Goal: Obtain resource: Download file/media

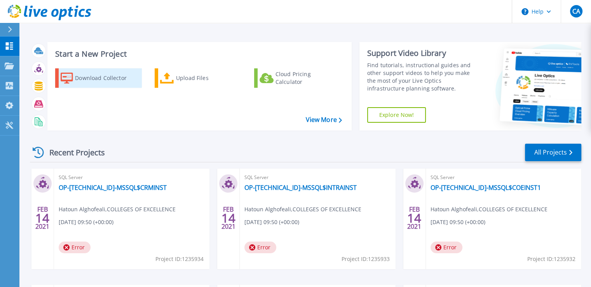
click at [112, 81] on div "Download Collector" at bounding box center [106, 78] width 62 height 16
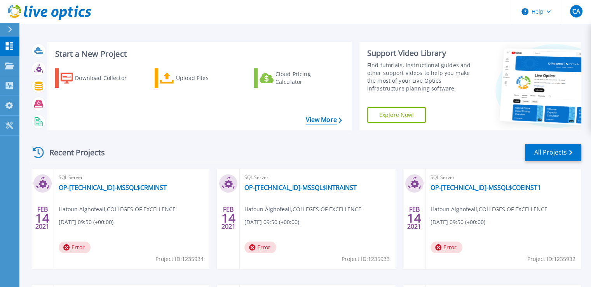
click at [329, 121] on link "View More" at bounding box center [323, 119] width 36 height 7
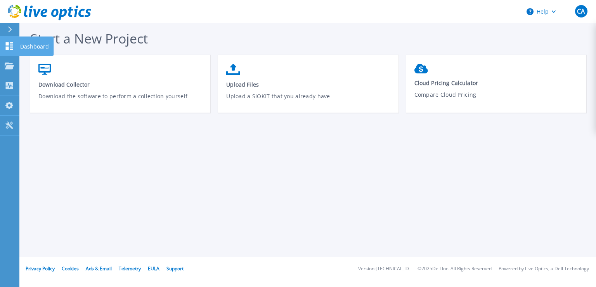
click at [8, 47] on icon at bounding box center [9, 45] width 7 height 7
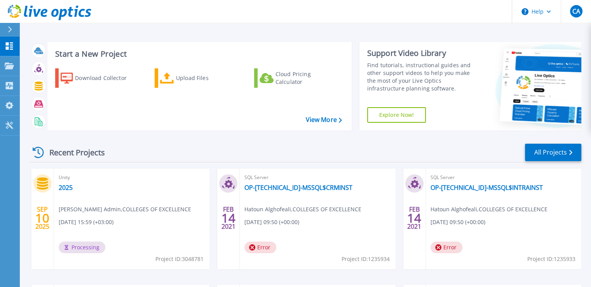
scroll to position [39, 0]
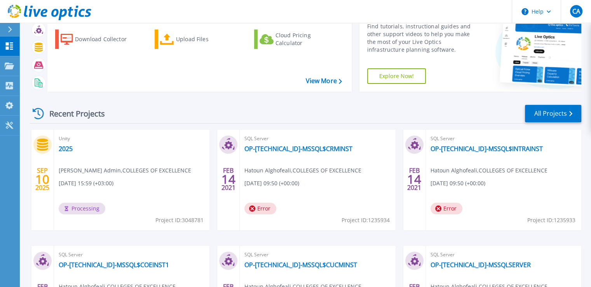
click at [90, 210] on span "Processing" at bounding box center [82, 209] width 47 height 12
click at [149, 195] on div "Unity 2025 Coe Admin , COLLEGES OF EXCELLENCE 09/10/2025, 15:59 (+03:00) Proces…" at bounding box center [131, 180] width 155 height 101
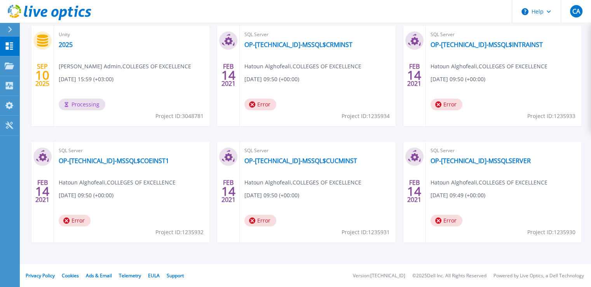
scroll to position [0, 0]
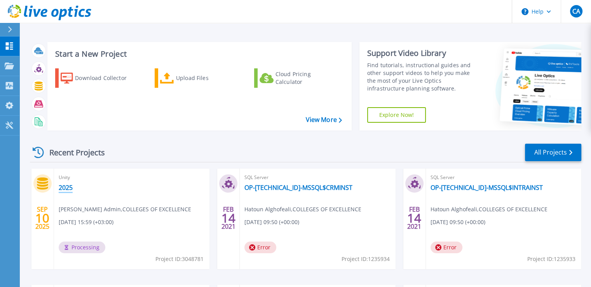
click at [71, 188] on link "2025" at bounding box center [66, 188] width 14 height 8
